Goal: Task Accomplishment & Management: Use online tool/utility

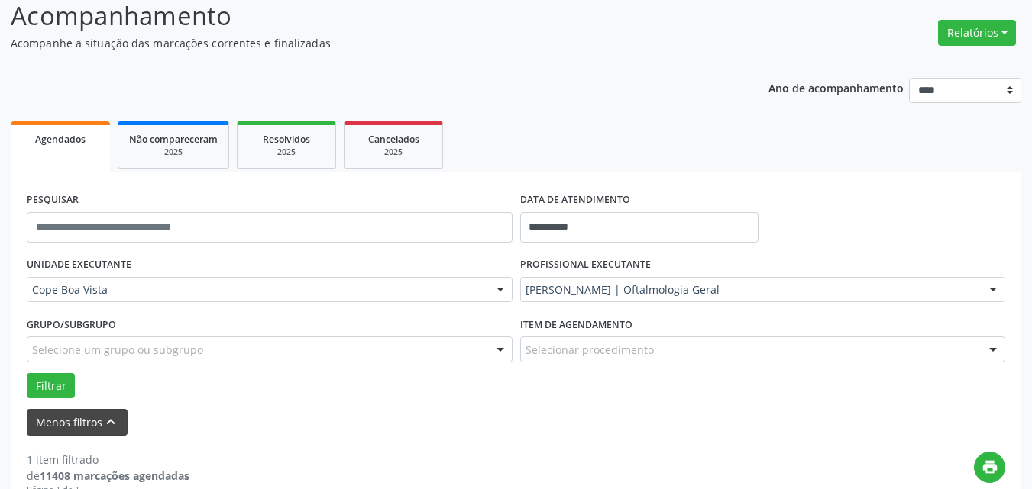
scroll to position [153, 0]
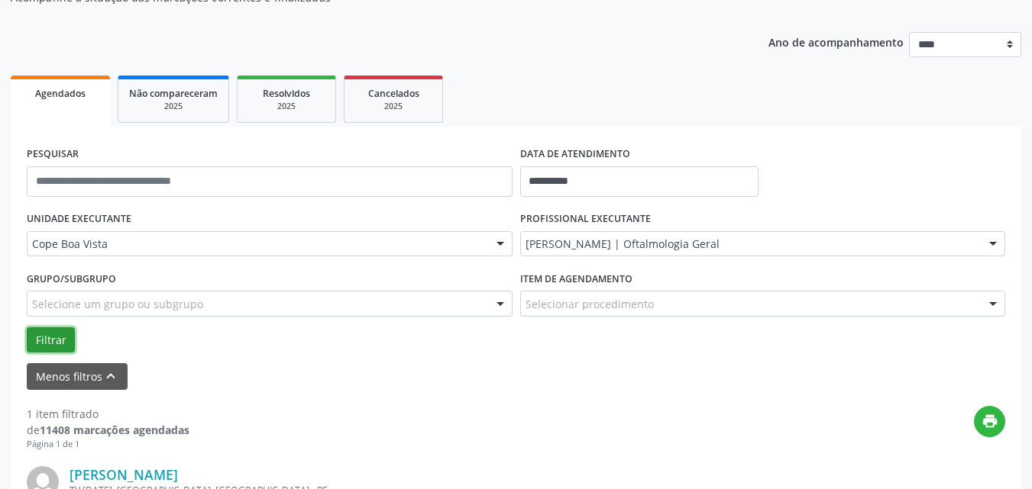
click at [51, 347] on button "Filtrar" at bounding box center [51, 341] width 48 height 26
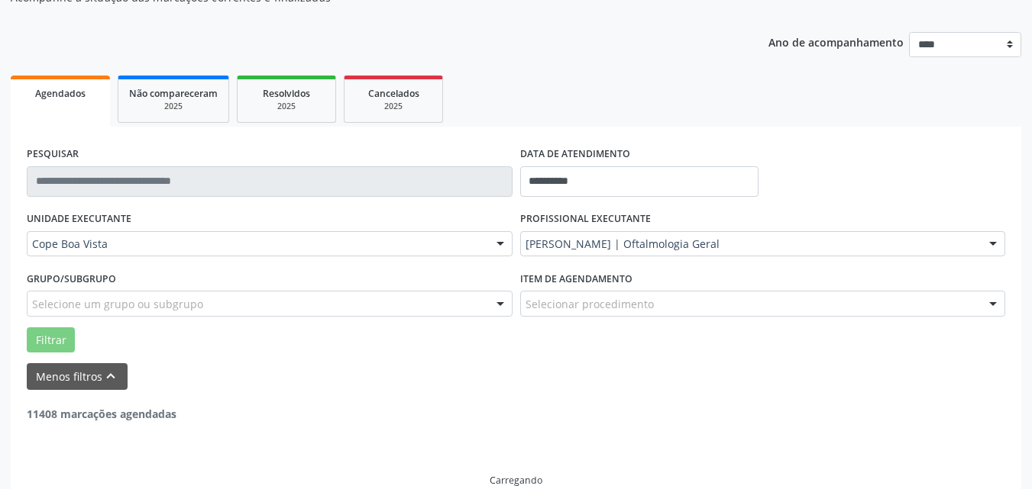
scroll to position [124, 0]
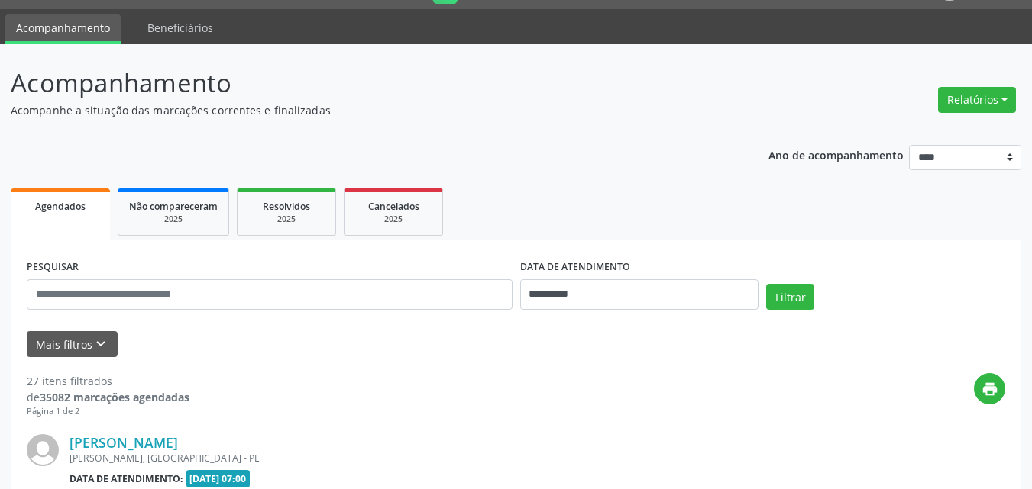
scroll to position [76, 0]
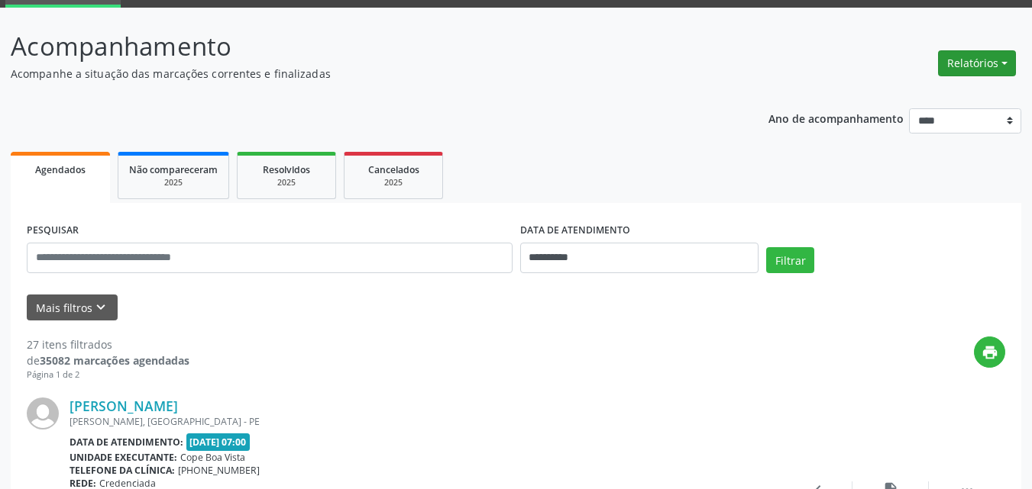
click at [979, 56] on button "Relatórios" at bounding box center [977, 63] width 78 height 26
click at [952, 92] on link "Agendamentos" at bounding box center [934, 96] width 164 height 21
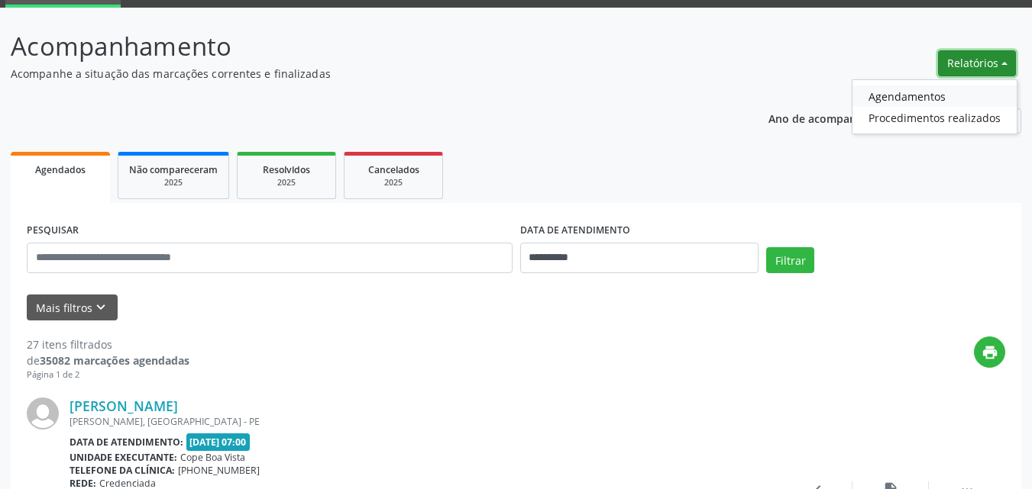
select select "*"
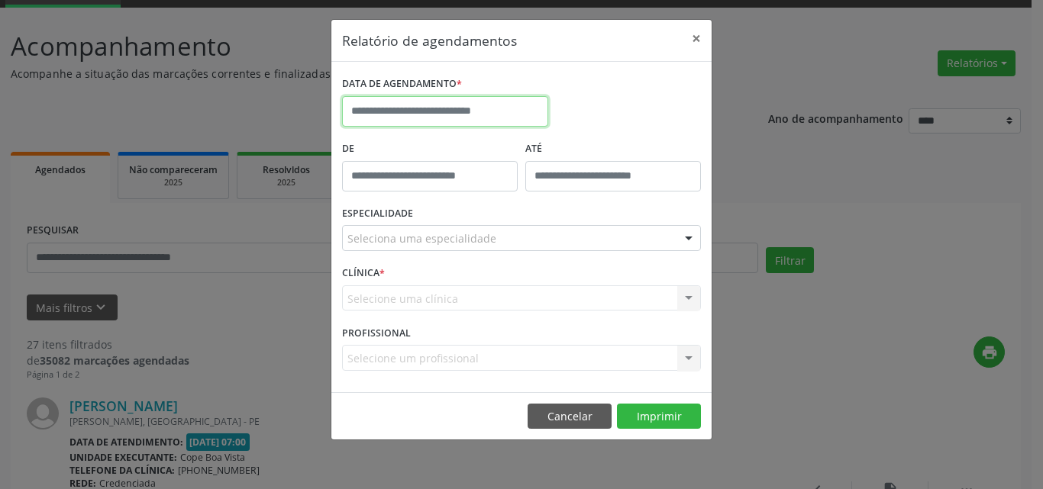
click at [451, 111] on input "text" at bounding box center [445, 111] width 206 height 31
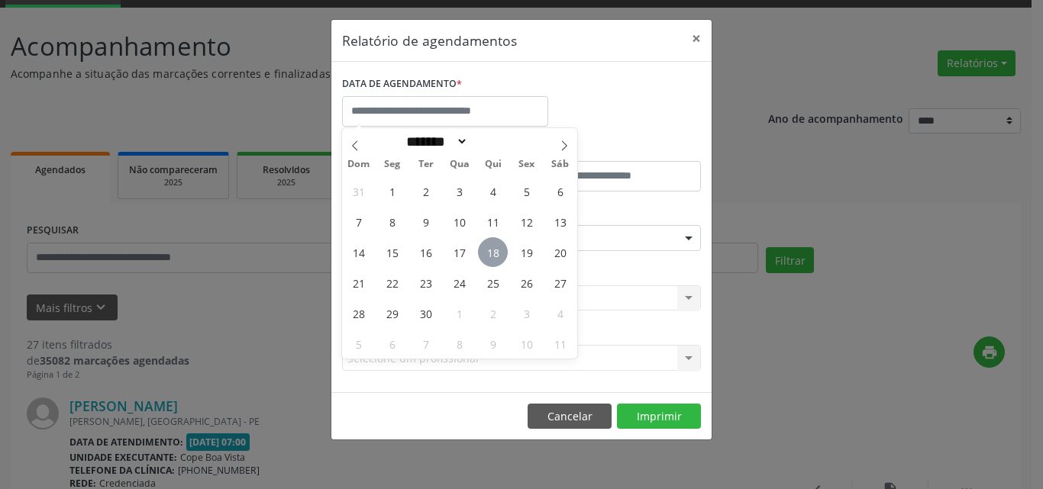
click at [486, 241] on span "18" at bounding box center [493, 252] width 30 height 30
type input "**********"
click at [504, 234] on div "31 1 2 3 4 5 6 7 8 9 10 11 12 13 14 15 16 17 18 19 20 21 22 23 24 25 26 27 28 2…" at bounding box center [459, 267] width 235 height 183
click at [494, 257] on span "18" at bounding box center [493, 252] width 30 height 30
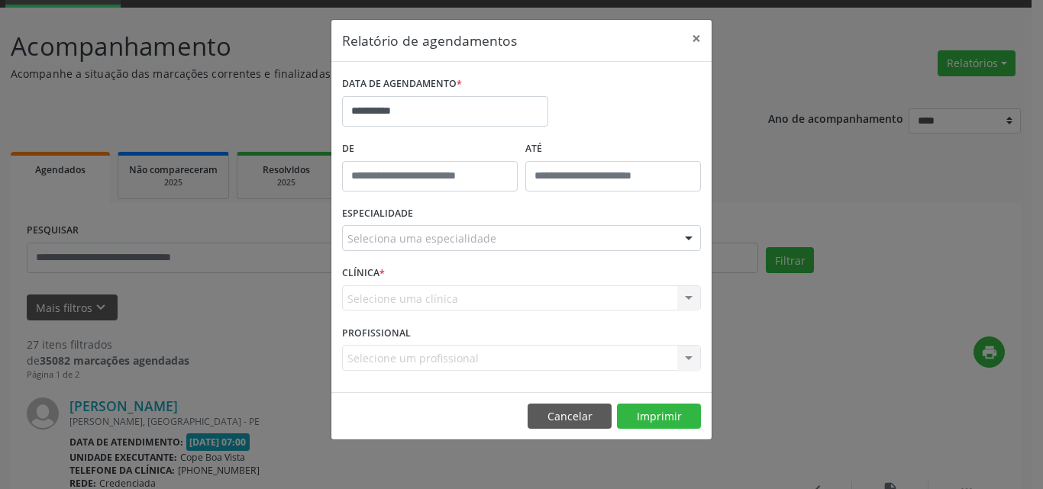
click at [517, 224] on div "ESPECIALIDADE Seleciona uma especialidade Todas as especialidades Alergologia A…" at bounding box center [521, 232] width 367 height 60
click at [509, 228] on div "Seleciona uma especialidade" at bounding box center [521, 238] width 359 height 26
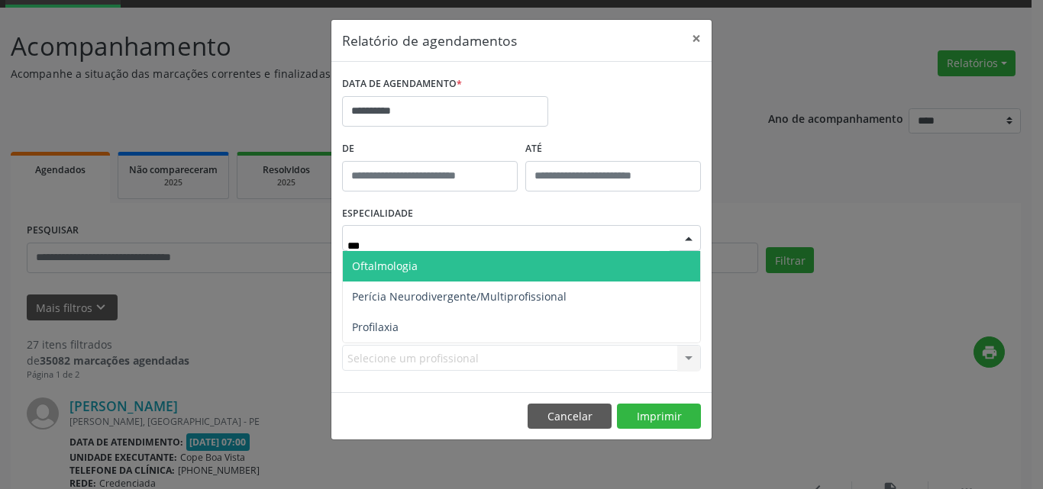
type input "****"
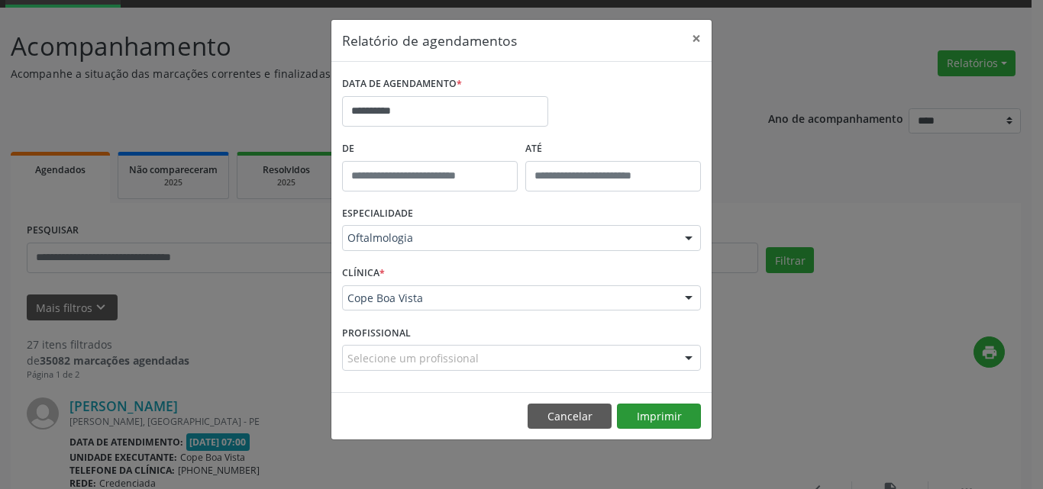
click at [648, 404] on footer "Cancelar Imprimir" at bounding box center [521, 417] width 380 height 48
click at [652, 409] on button "Imprimir" at bounding box center [659, 417] width 84 height 26
click at [588, 417] on button "Cancelar" at bounding box center [570, 417] width 84 height 26
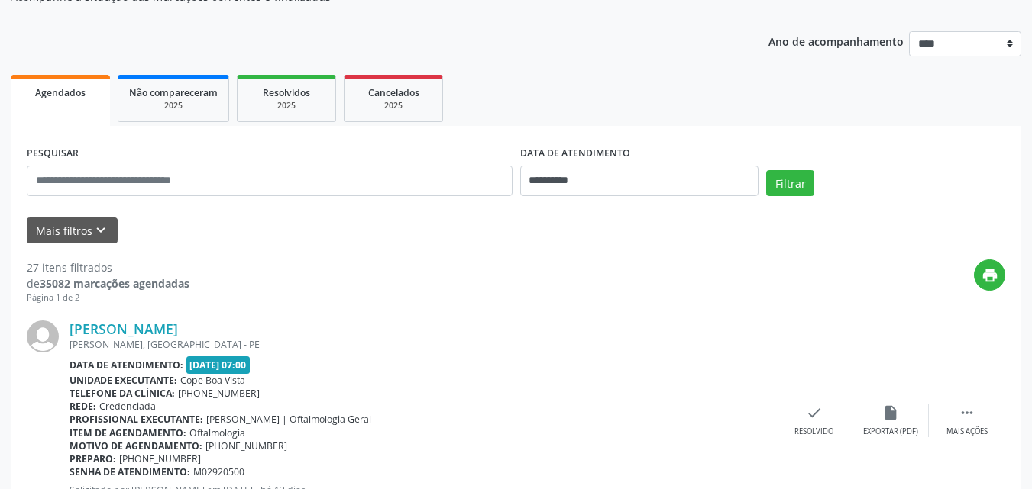
scroll to position [153, 0]
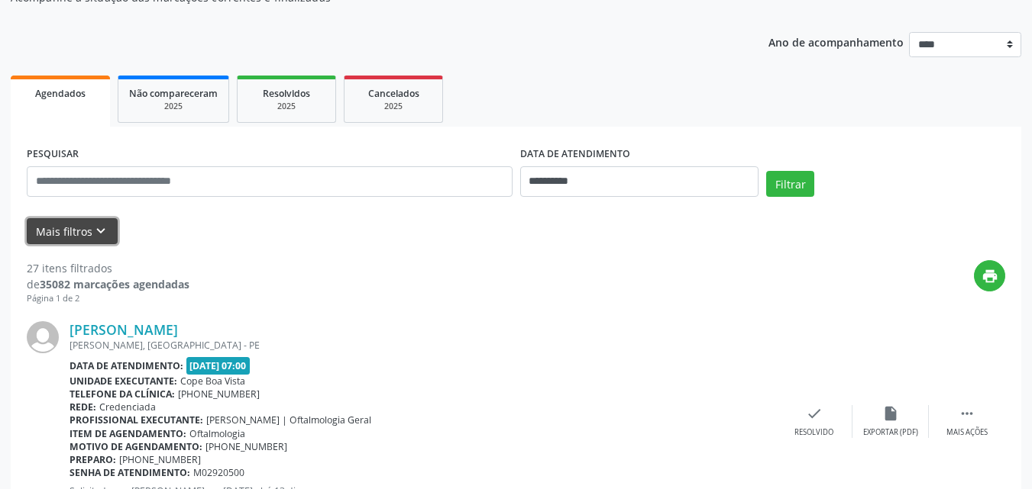
click at [111, 243] on button "Mais filtros keyboard_arrow_down" at bounding box center [72, 231] width 91 height 27
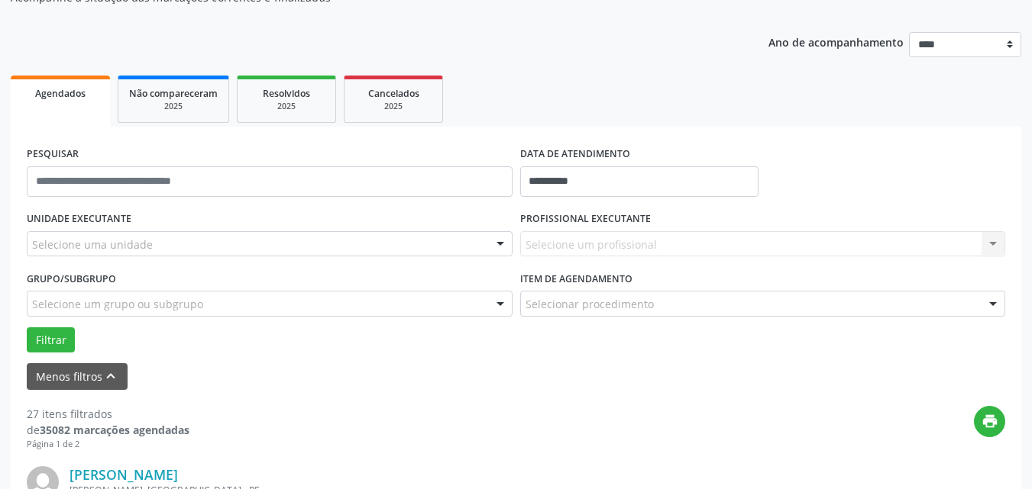
drag, startPoint x: 154, startPoint y: 233, endPoint x: 160, endPoint y: 240, distance: 9.2
click at [157, 234] on div "Selecione uma unidade" at bounding box center [270, 244] width 486 height 26
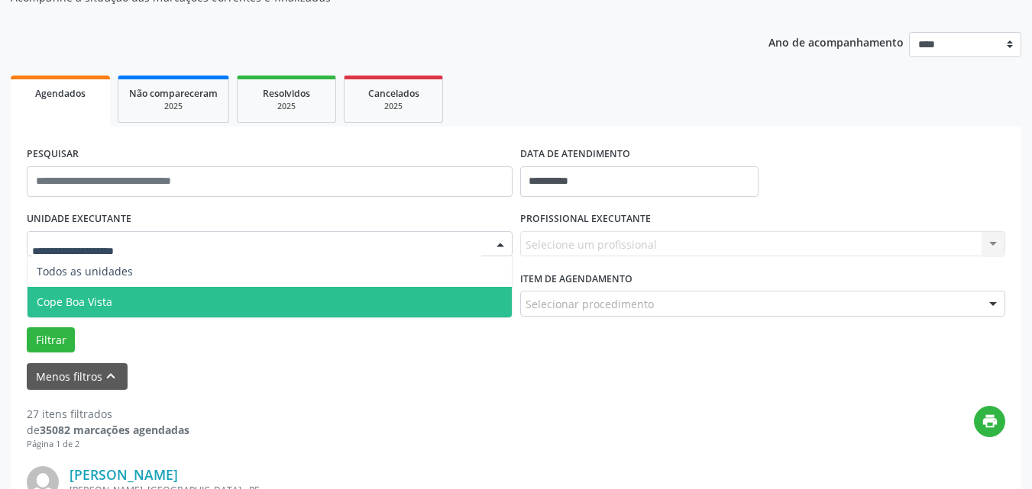
click at [144, 298] on span "Cope Boa Vista" at bounding box center [269, 302] width 484 height 31
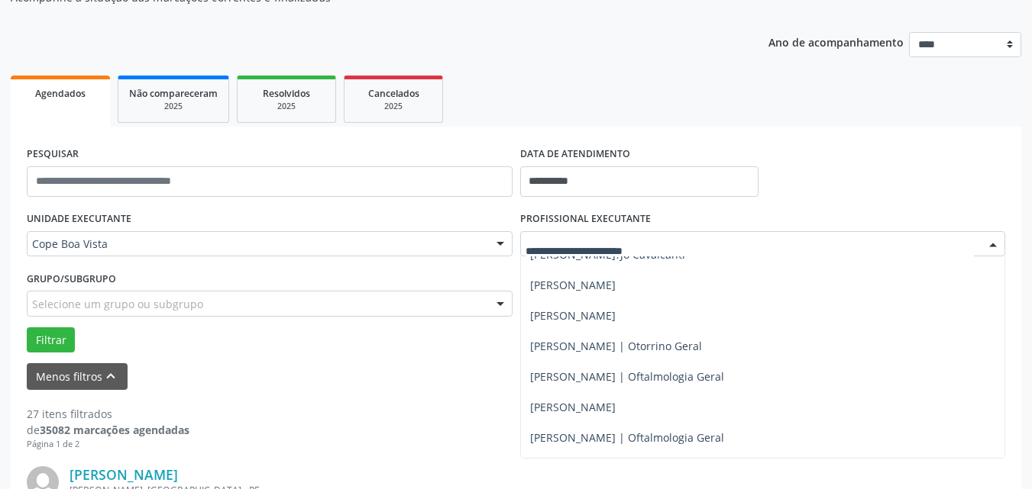
scroll to position [382, 0]
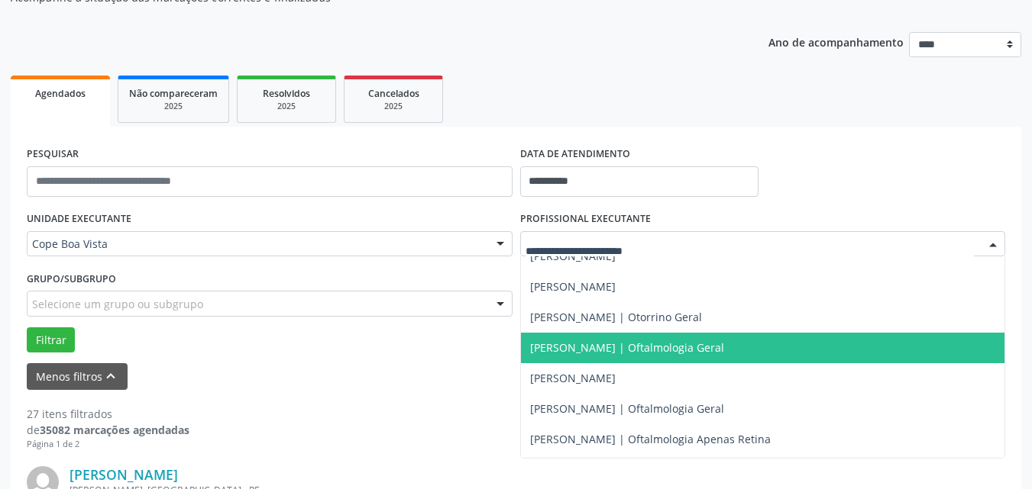
click at [597, 354] on span "[PERSON_NAME] | Oftalmologia Geral" at bounding box center [627, 348] width 194 height 15
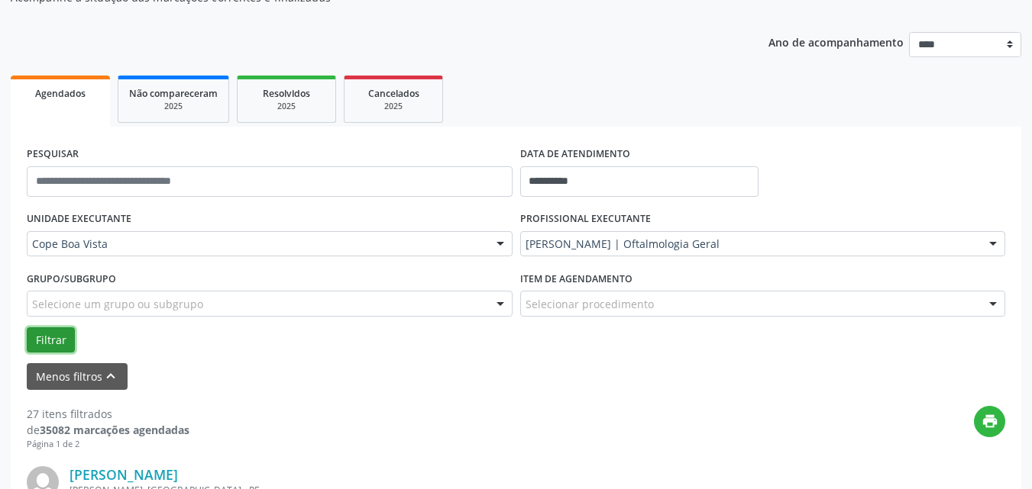
click at [43, 343] on button "Filtrar" at bounding box center [51, 341] width 48 height 26
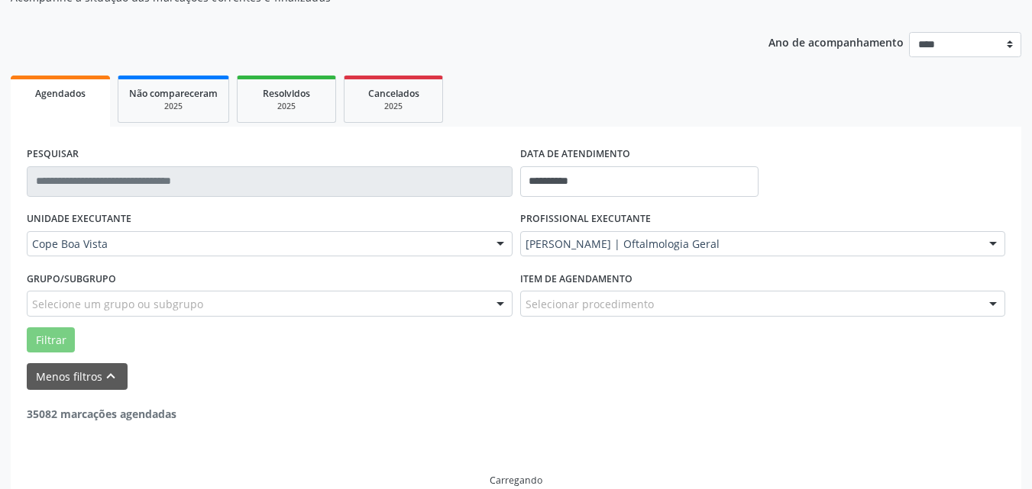
scroll to position [128, 0]
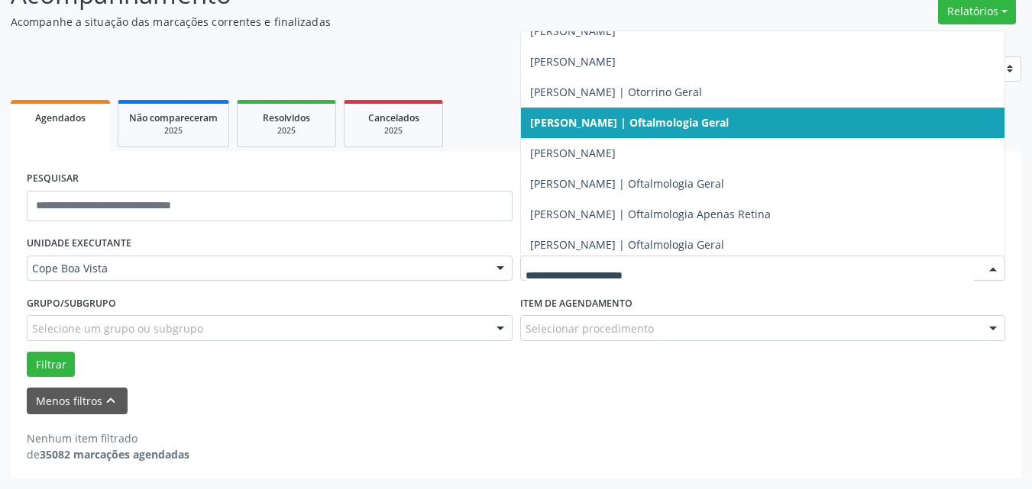
click at [682, 279] on div at bounding box center [763, 269] width 486 height 26
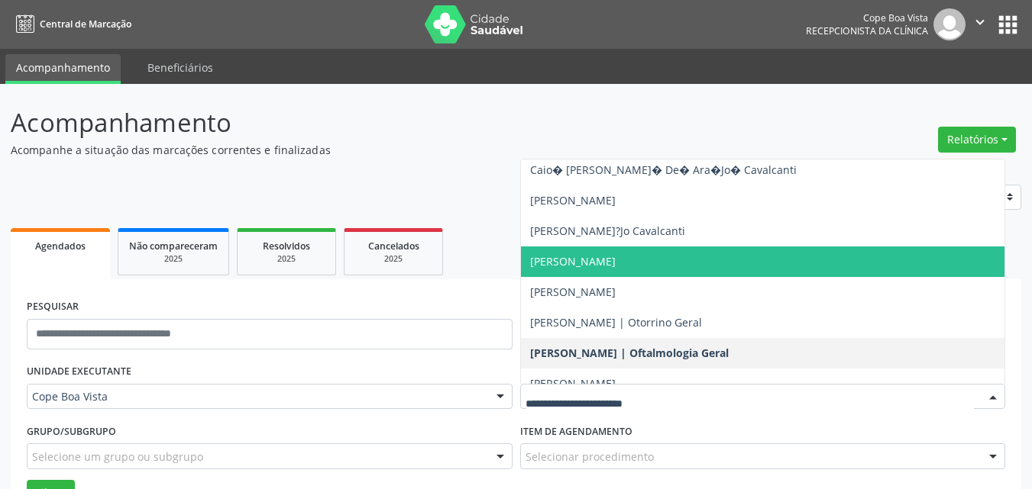
scroll to position [305, 0]
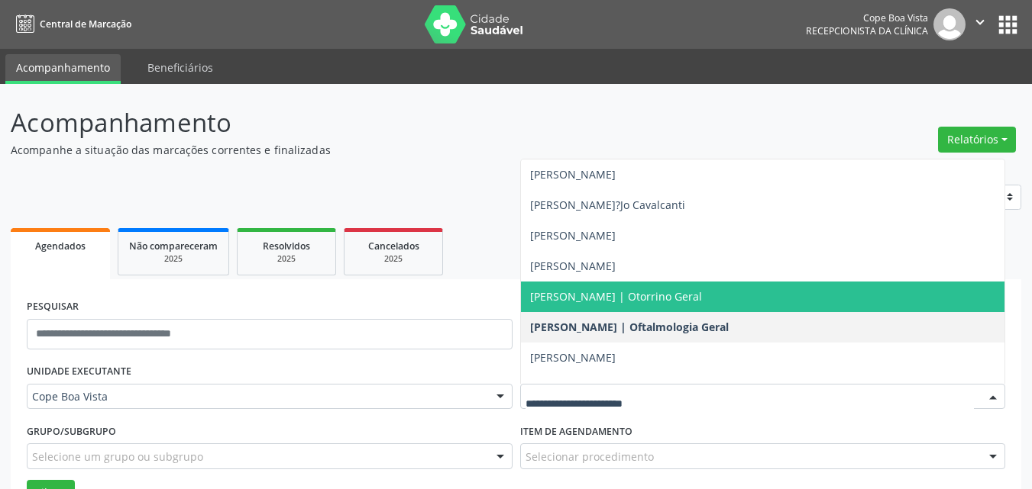
click at [610, 293] on span "[PERSON_NAME] | Otorrino Geral" at bounding box center [616, 296] width 172 height 15
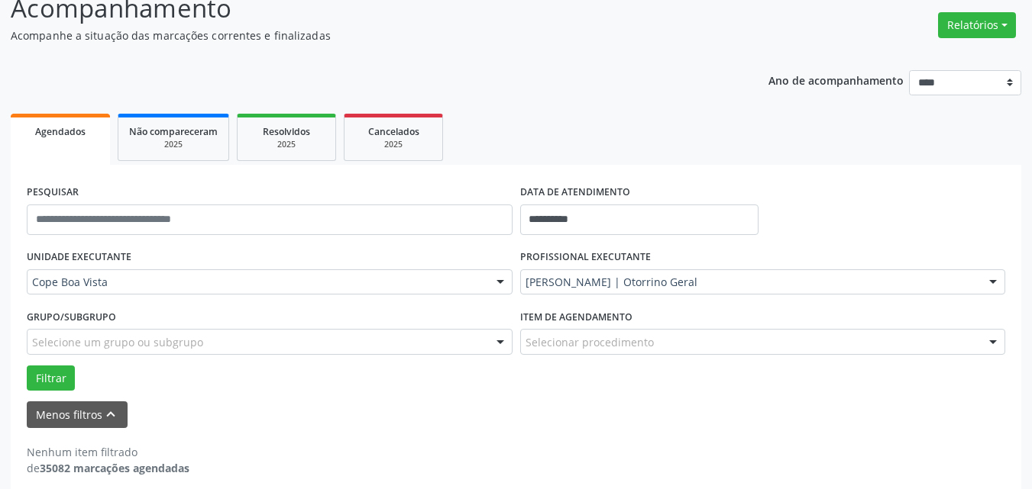
scroll to position [128, 0]
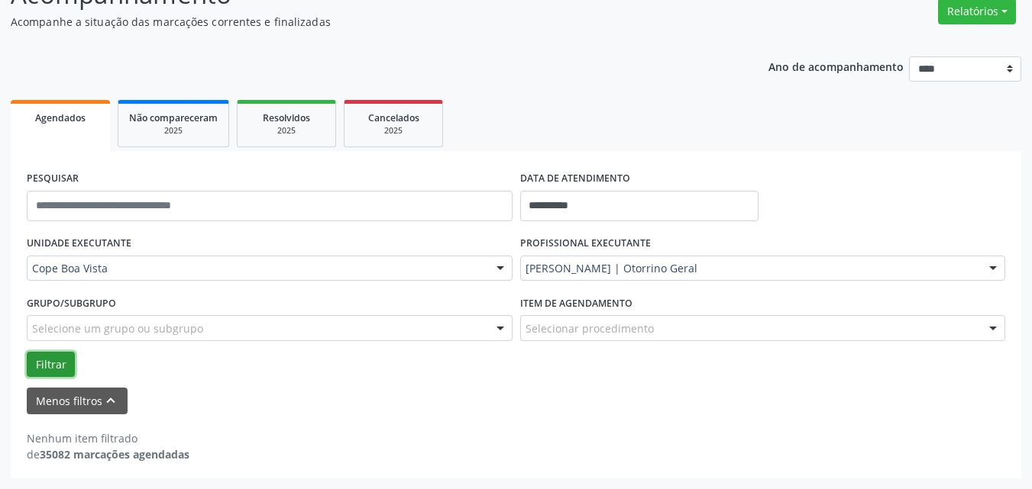
drag, startPoint x: 48, startPoint y: 366, endPoint x: 37, endPoint y: 366, distance: 10.7
click at [47, 366] on button "Filtrar" at bounding box center [51, 365] width 48 height 26
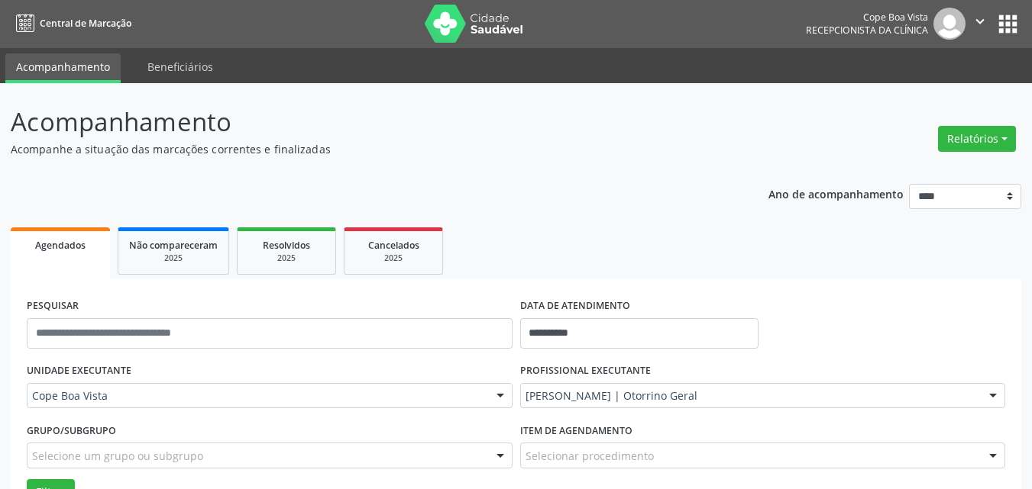
scroll to position [0, 0]
click at [964, 152] on div "Relatórios Agendamentos Procedimentos realizados" at bounding box center [976, 139] width 89 height 37
click at [947, 152] on button "Relatórios" at bounding box center [977, 140] width 78 height 26
click at [910, 175] on link "Agendamentos" at bounding box center [934, 172] width 164 height 21
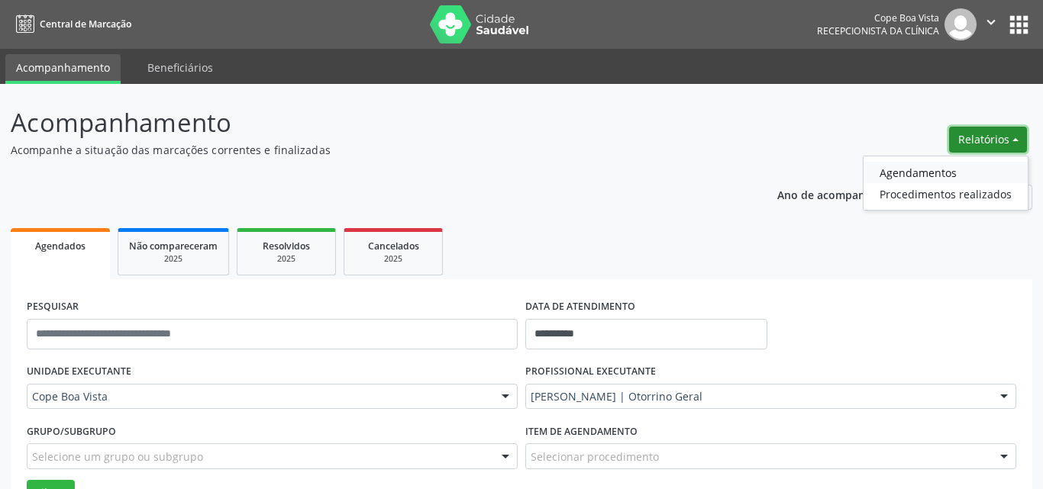
select select "*"
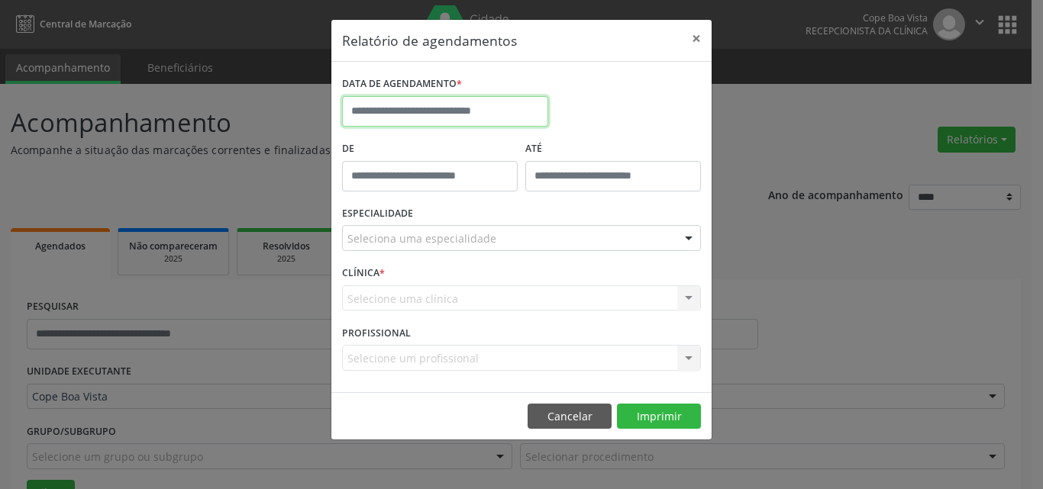
click at [463, 118] on input "text" at bounding box center [445, 111] width 206 height 31
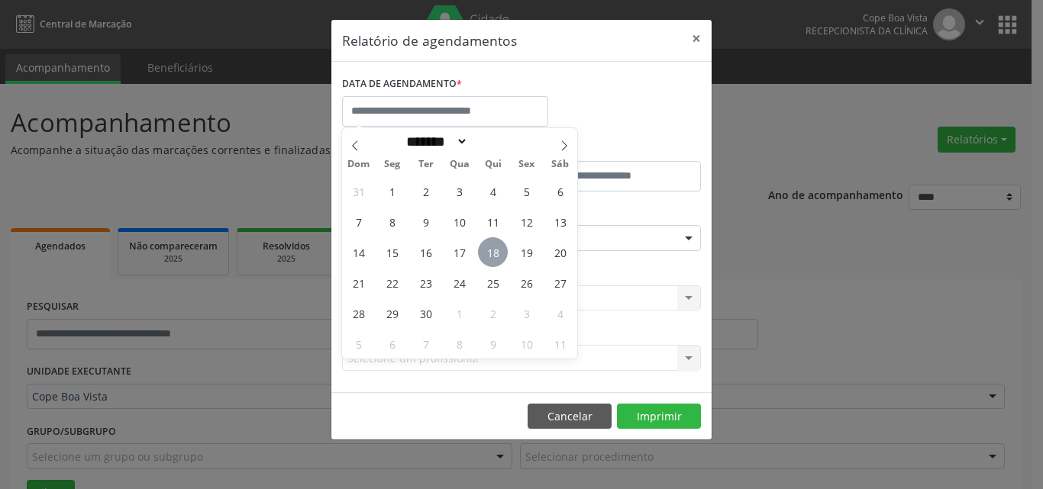
click at [487, 254] on span "18" at bounding box center [493, 252] width 30 height 30
type input "**********"
click at [491, 247] on span "18" at bounding box center [493, 252] width 30 height 30
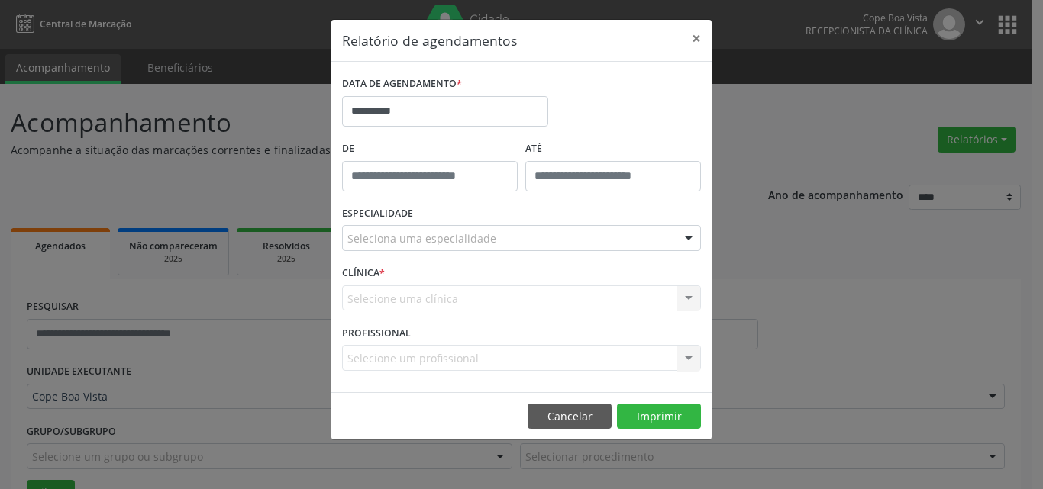
click at [494, 244] on div "Seleciona uma especialidade" at bounding box center [521, 238] width 359 height 26
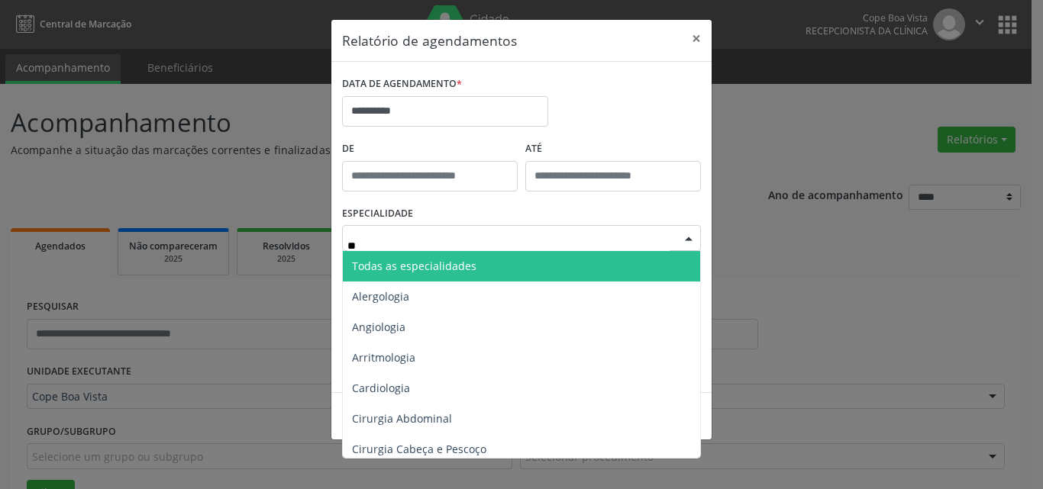
type input "***"
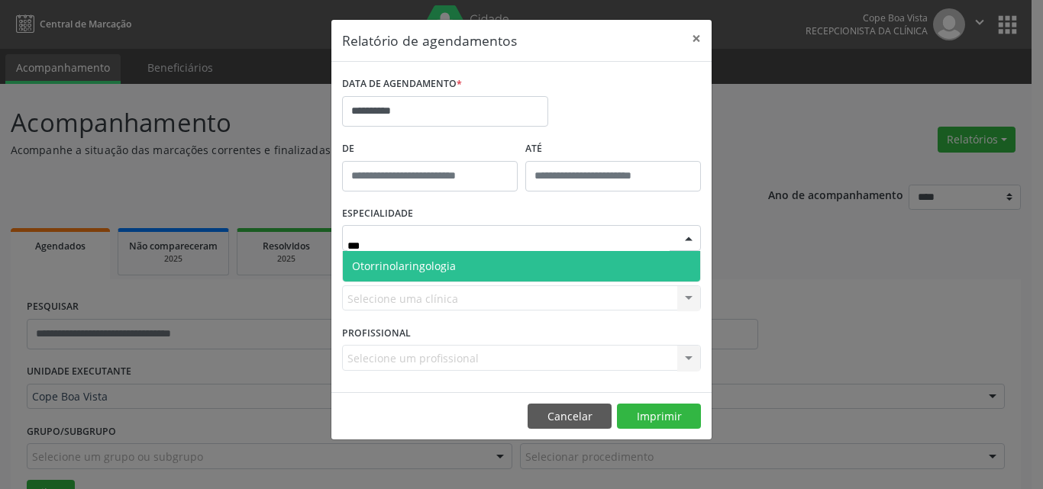
click at [500, 263] on span "Otorrinolaringologia" at bounding box center [521, 266] width 357 height 31
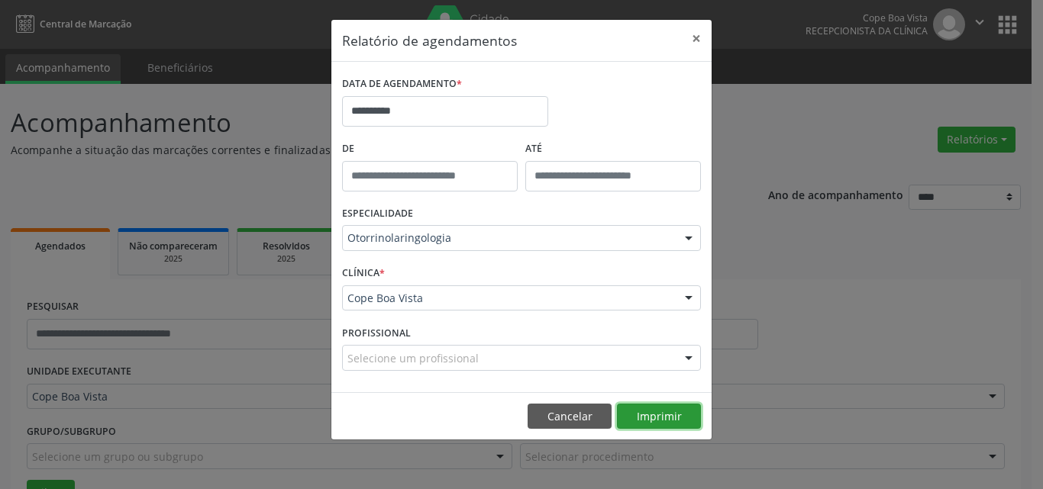
click at [663, 425] on button "Imprimir" at bounding box center [659, 417] width 84 height 26
click at [573, 425] on button "Cancelar" at bounding box center [570, 417] width 84 height 26
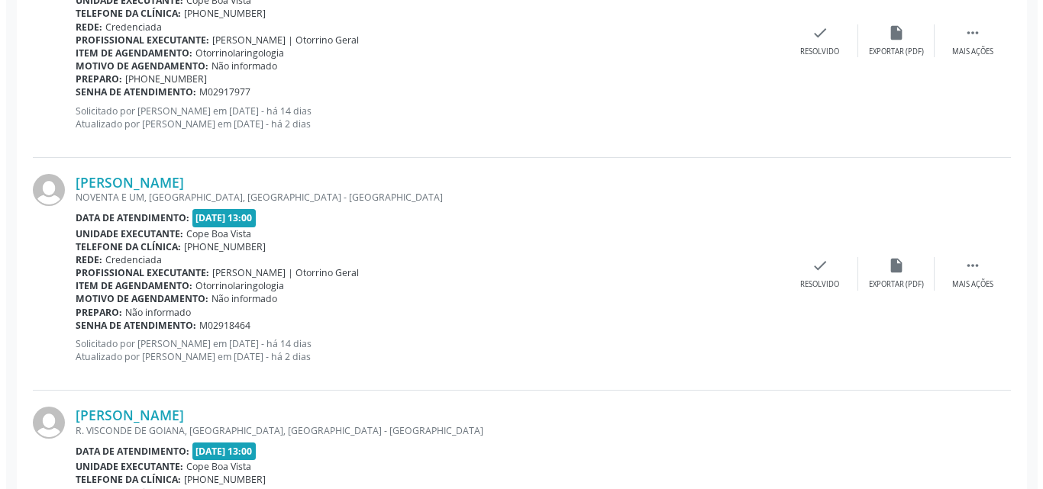
scroll to position [1833, 0]
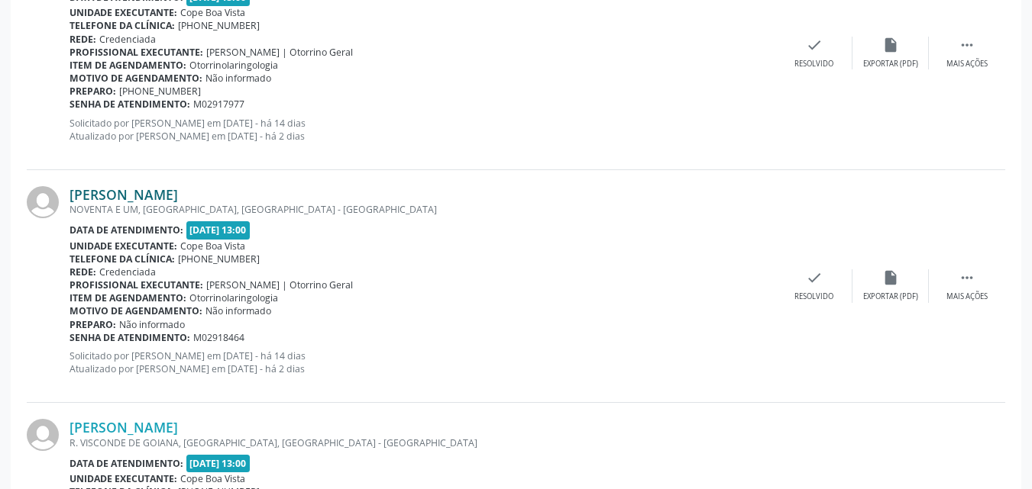
click at [153, 195] on link "Thiago Alves Bezerra" at bounding box center [123, 194] width 108 height 17
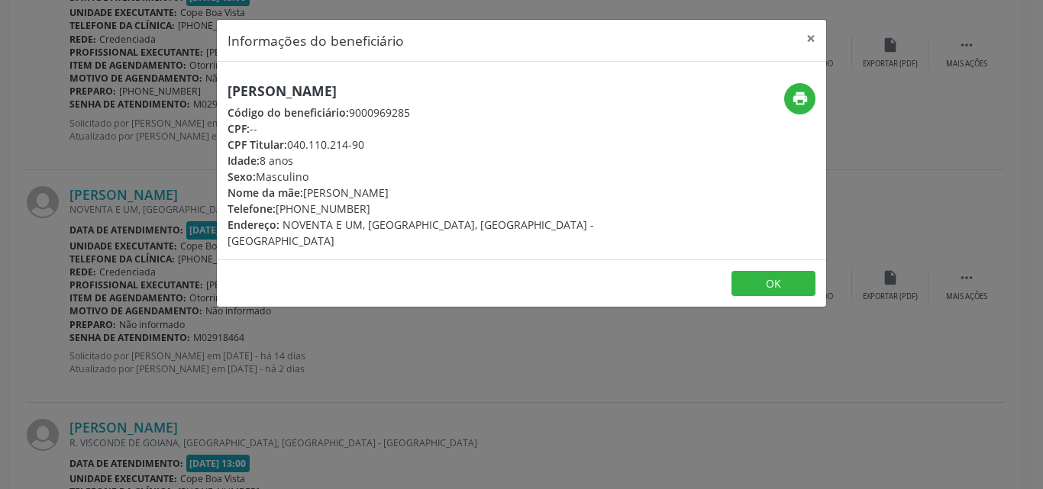
drag, startPoint x: 291, startPoint y: 146, endPoint x: 368, endPoint y: 147, distance: 77.1
click at [368, 147] on div "CPF Titular: 040.110.214-90" at bounding box center [420, 145] width 385 height 16
copy div "040.110.214-90"
